Goal: Browse casually: Explore the website without a specific task or goal

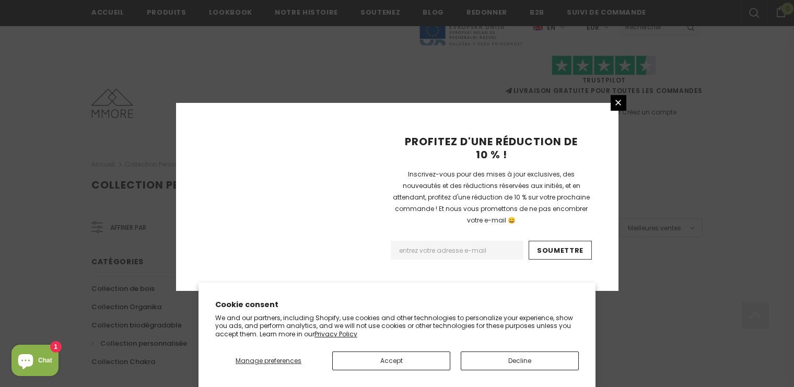
scroll to position [709, 0]
